Goal: Transaction & Acquisition: Subscribe to service/newsletter

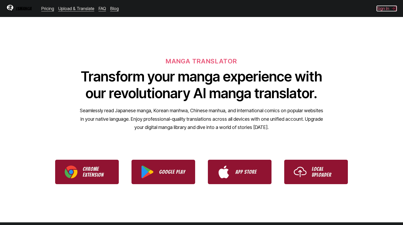
click at [380, 11] on button "Sign In" at bounding box center [387, 8] width 20 height 5
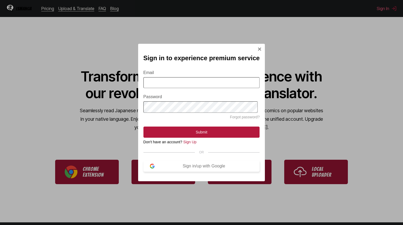
click at [212, 167] on div "Sign in/up with Google" at bounding box center [204, 166] width 99 height 5
click at [195, 86] on input "Email" at bounding box center [202, 82] width 117 height 11
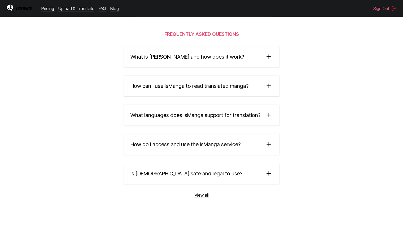
scroll to position [880, 0]
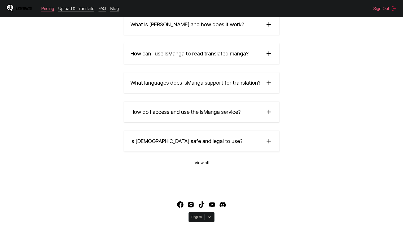
click at [50, 10] on link "Pricing" at bounding box center [47, 8] width 13 height 5
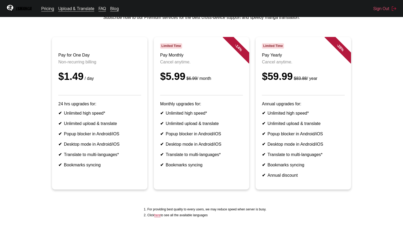
scroll to position [35, 0]
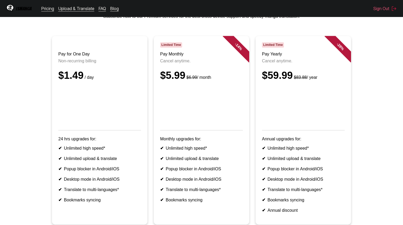
click at [100, 63] on p "Non-recurring billing" at bounding box center [99, 61] width 83 height 5
drag, startPoint x: 100, startPoint y: 68, endPoint x: 62, endPoint y: 66, distance: 37.5
click at [62, 63] on p "Non-recurring billing" at bounding box center [99, 61] width 83 height 5
click at [200, 57] on h3 "Pay Monthly" at bounding box center [201, 54] width 83 height 5
drag, startPoint x: 162, startPoint y: 82, endPoint x: 184, endPoint y: 79, distance: 22.8
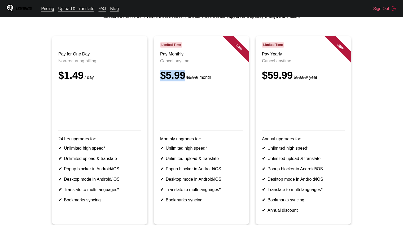
click at [184, 79] on div "$5.99 $6.99 / month" at bounding box center [201, 75] width 83 height 11
click at [203, 74] on header "Limited Time Pay Monthly Cancel anytime. $5.99 $6.99 / month" at bounding box center [201, 86] width 83 height 88
